Goal: Task Accomplishment & Management: Use online tool/utility

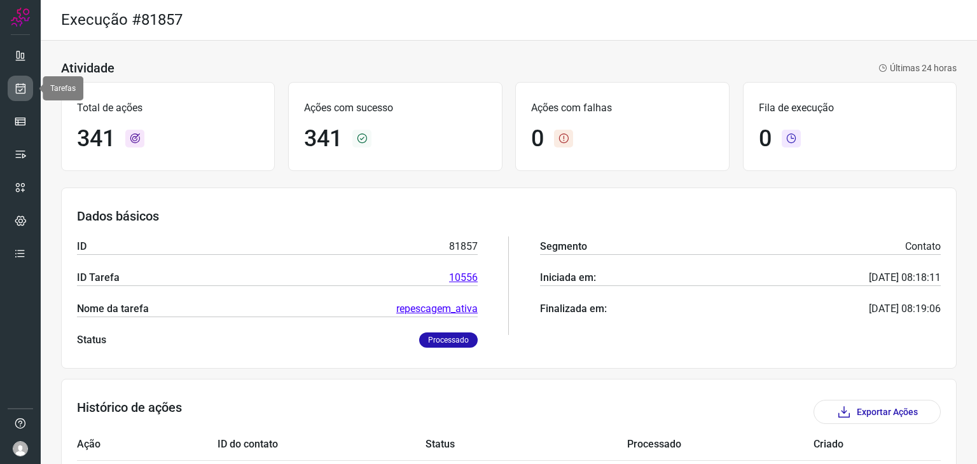
click at [23, 93] on icon at bounding box center [20, 88] width 13 height 13
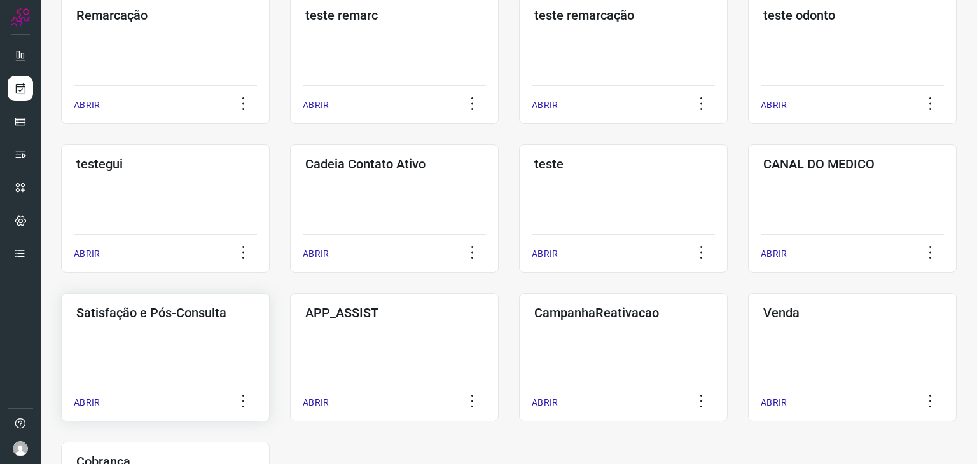
click at [150, 312] on h3 "Satisfação e Pós-Consulta" at bounding box center [165, 312] width 178 height 15
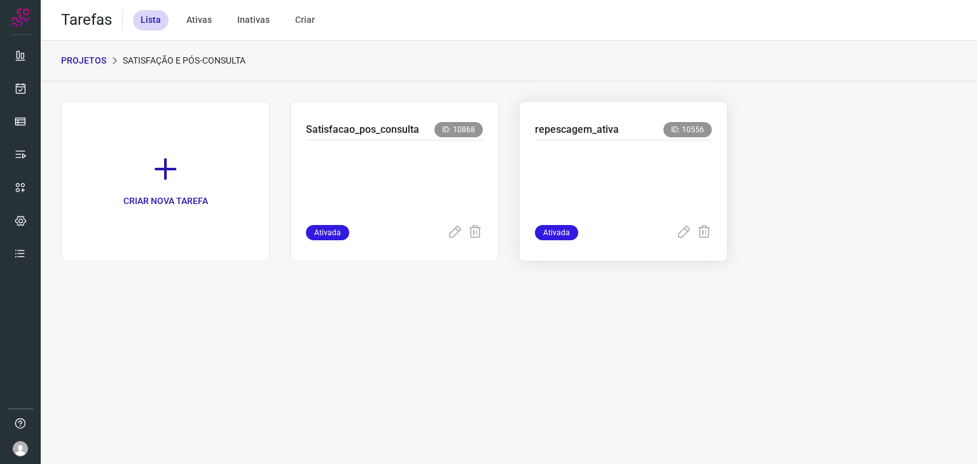
click at [572, 172] on p at bounding box center [623, 180] width 177 height 64
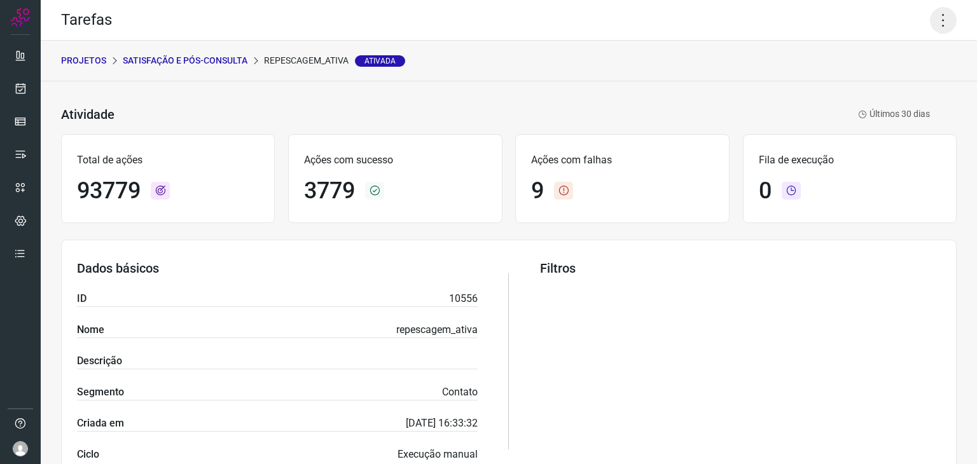
click at [931, 24] on icon at bounding box center [943, 20] width 27 height 27
click at [880, 73] on li "Executar" at bounding box center [889, 83] width 116 height 20
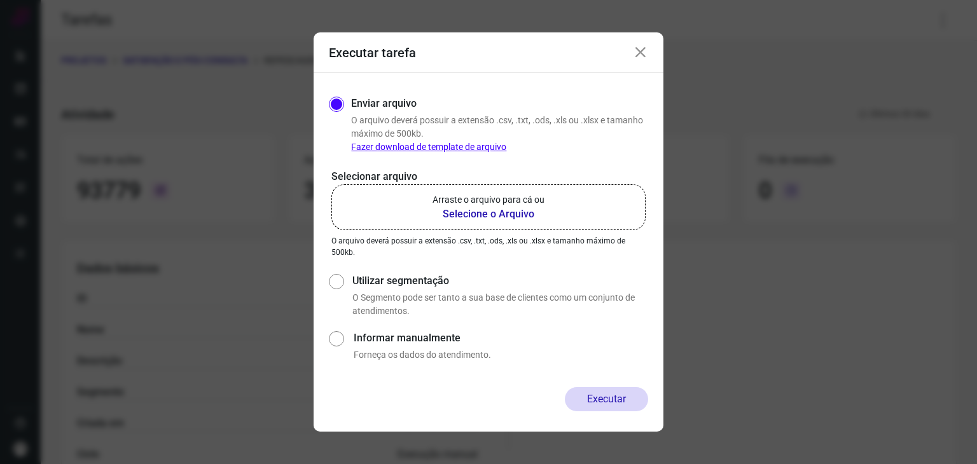
click at [508, 220] on b "Selecione o Arquivo" at bounding box center [488, 214] width 112 height 15
click at [0, 0] on input "Arraste o arquivo para cá ou Selecione o Arquivo" at bounding box center [0, 0] width 0 height 0
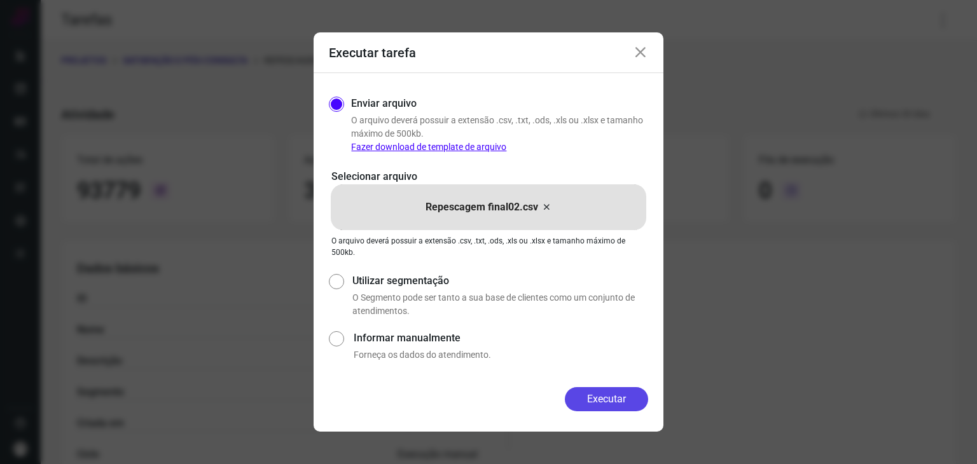
click at [593, 406] on button "Executar" at bounding box center [606, 399] width 83 height 24
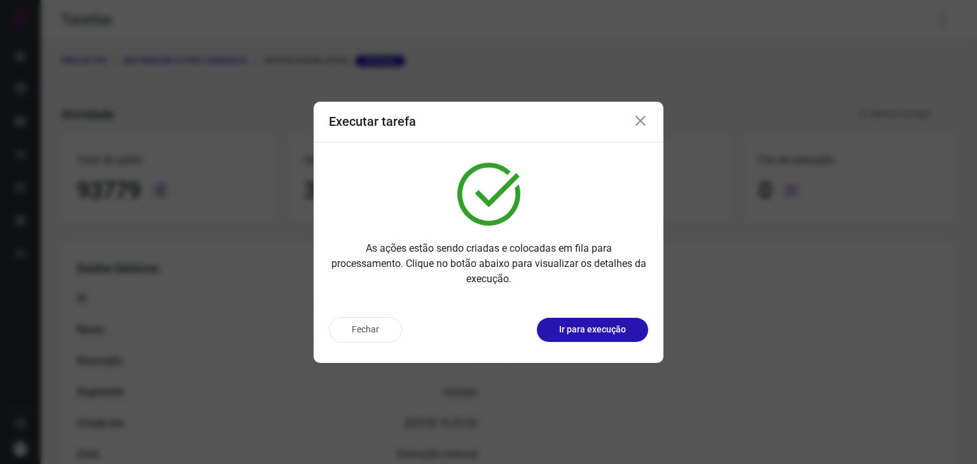
click at [601, 335] on p "Ir para execução" at bounding box center [592, 329] width 67 height 13
